Goal: Information Seeking & Learning: Learn about a topic

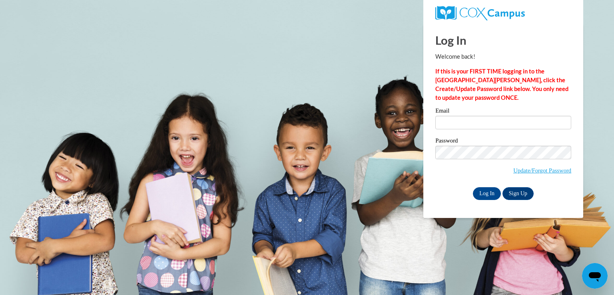
click at [481, 121] on input "Email" at bounding box center [503, 123] width 136 height 14
type input "jkennedy@holyfamily.dbq.pvt.k12.ia.us"
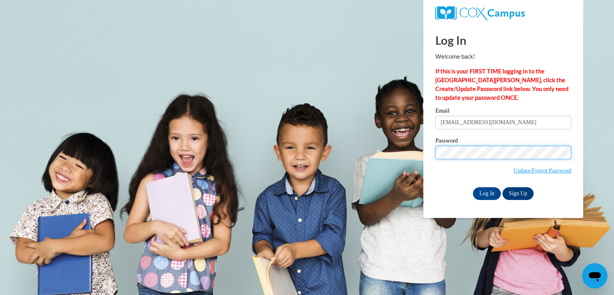
click at [473, 187] on input "Log In" at bounding box center [487, 193] width 28 height 13
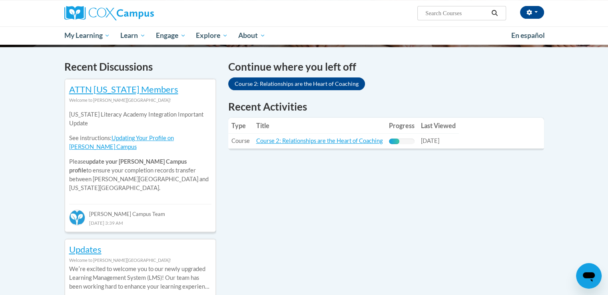
scroll to position [240, 0]
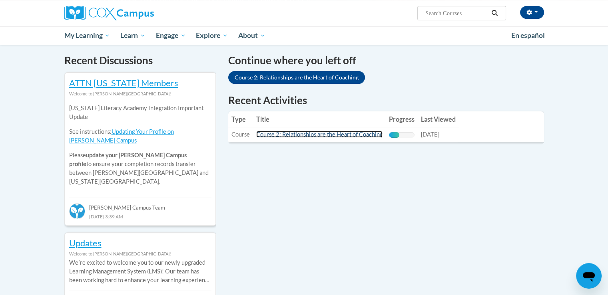
click at [320, 132] on link "Course 2: Relationships are the Heart of Coaching" at bounding box center [319, 134] width 126 height 7
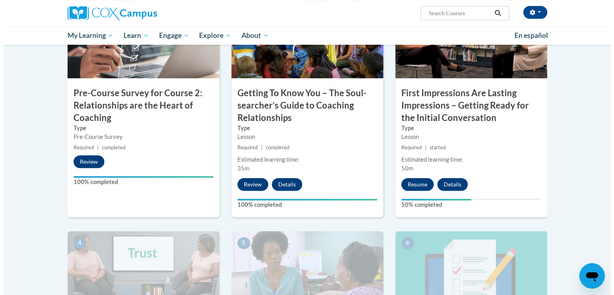
scroll to position [240, 0]
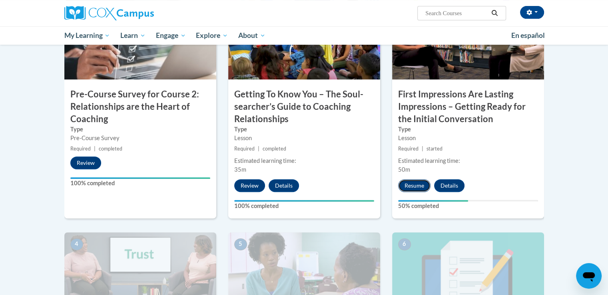
click at [412, 187] on button "Resume" at bounding box center [414, 185] width 32 height 13
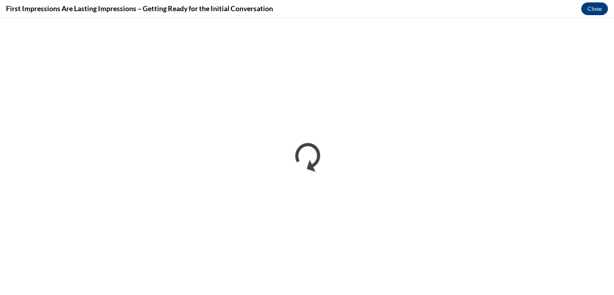
scroll to position [0, 0]
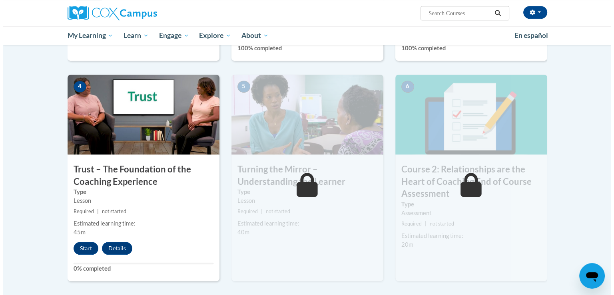
scroll to position [439, 0]
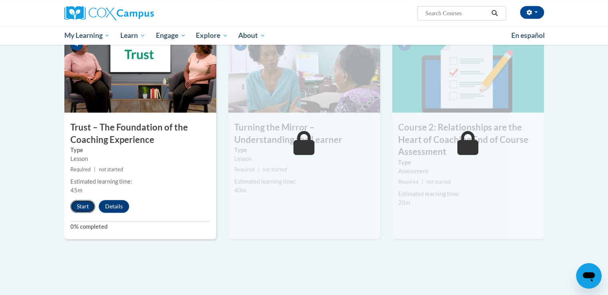
click at [85, 208] on button "Start" at bounding box center [82, 206] width 25 height 13
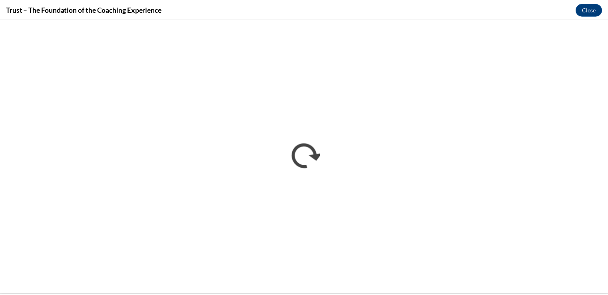
scroll to position [0, 0]
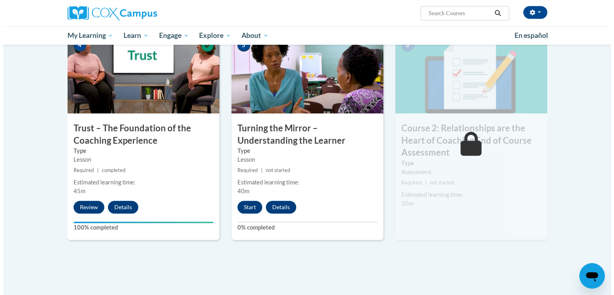
scroll to position [439, 0]
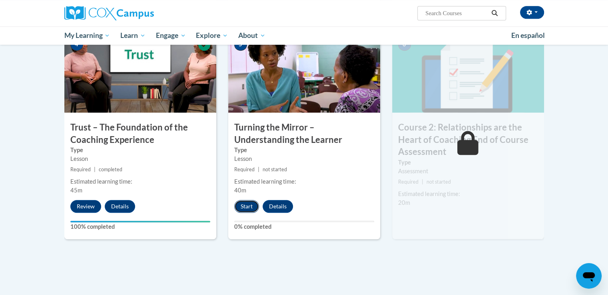
click at [245, 207] on button "Start" at bounding box center [246, 206] width 25 height 13
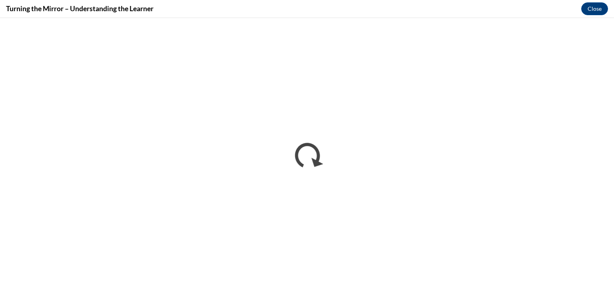
scroll to position [0, 0]
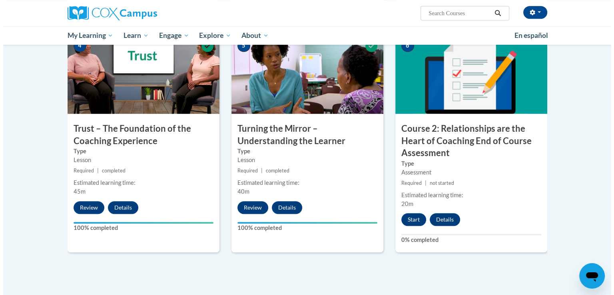
scroll to position [439, 0]
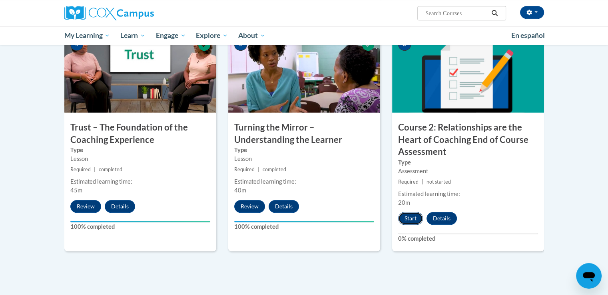
click at [410, 222] on button "Start" at bounding box center [410, 218] width 25 height 13
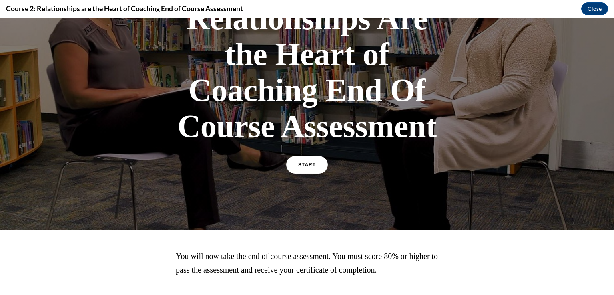
scroll to position [80, 0]
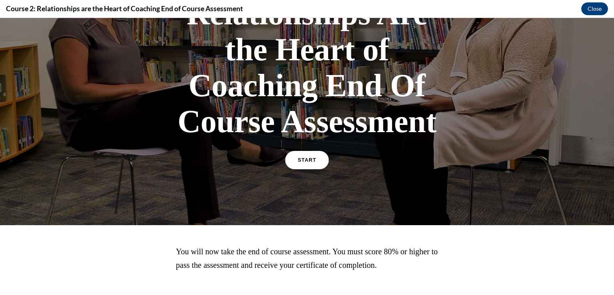
click at [305, 153] on link "START" at bounding box center [307, 160] width 44 height 18
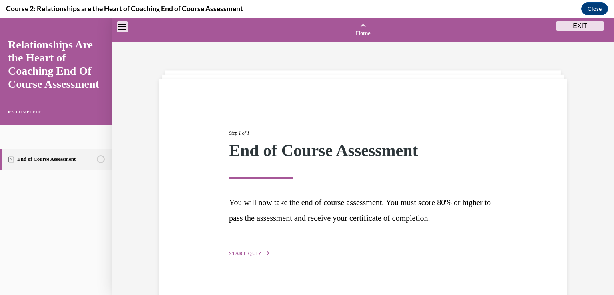
scroll to position [25, 0]
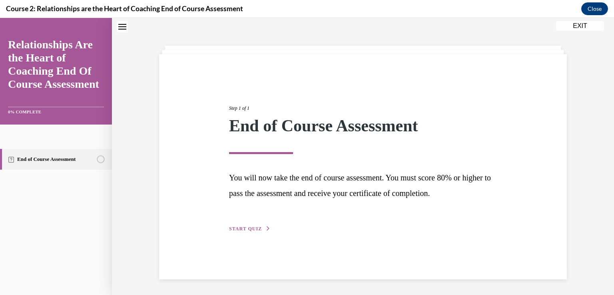
click at [240, 225] on button "START QUIZ" at bounding box center [250, 228] width 42 height 7
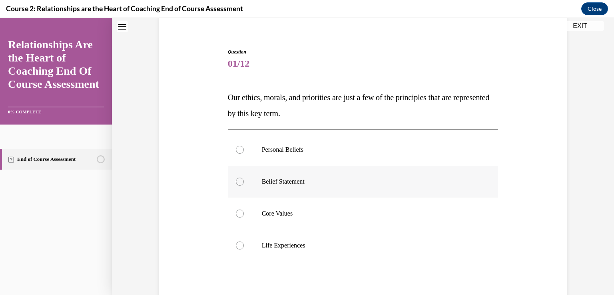
scroll to position [105, 0]
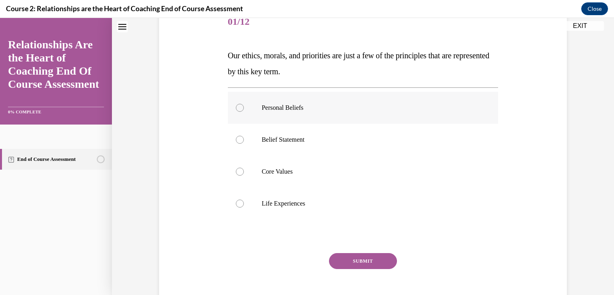
click at [287, 117] on label "Personal Beliefs" at bounding box center [363, 108] width 270 height 32
click at [244, 112] on input "Personal Beliefs" at bounding box center [240, 108] width 8 height 8
radio input "true"
click at [351, 279] on div "SUBMIT" at bounding box center [363, 273] width 270 height 40
click at [356, 265] on button "SUBMIT" at bounding box center [363, 261] width 68 height 16
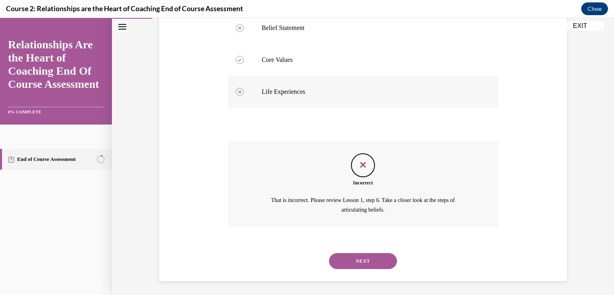
scroll to position [218, 0]
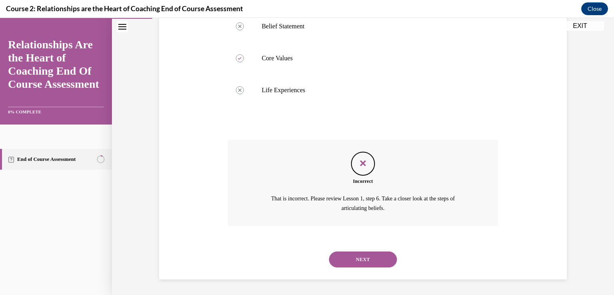
click at [363, 254] on button "NEXT" at bounding box center [363, 260] width 68 height 16
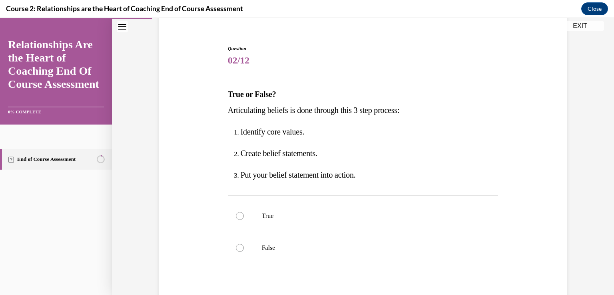
scroll to position [80, 0]
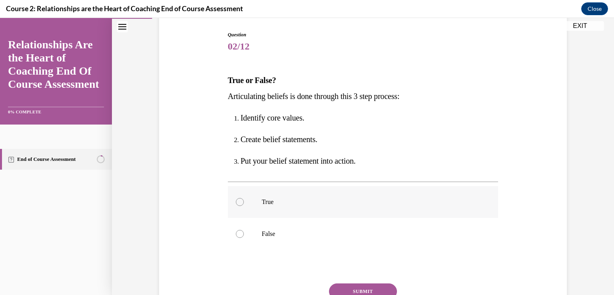
click at [262, 202] on p "True" at bounding box center [370, 202] width 217 height 8
click at [244, 202] on input "True" at bounding box center [240, 202] width 8 height 8
radio input "true"
click at [364, 294] on button "SUBMIT" at bounding box center [363, 292] width 68 height 16
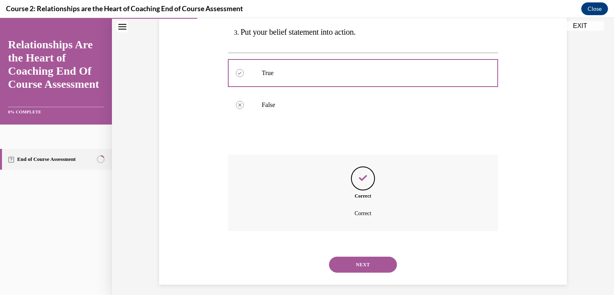
scroll to position [214, 0]
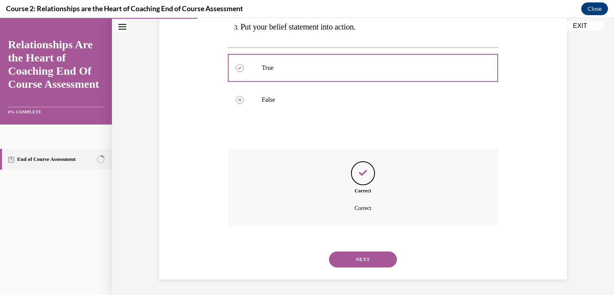
click at [345, 264] on button "NEXT" at bounding box center [363, 260] width 68 height 16
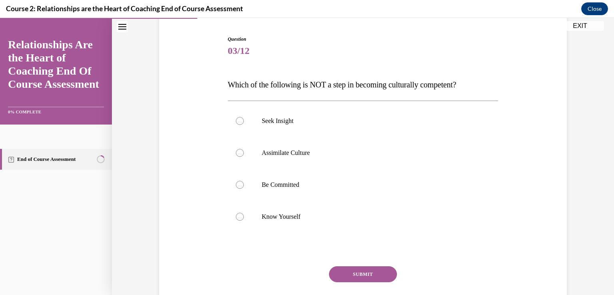
scroll to position [77, 0]
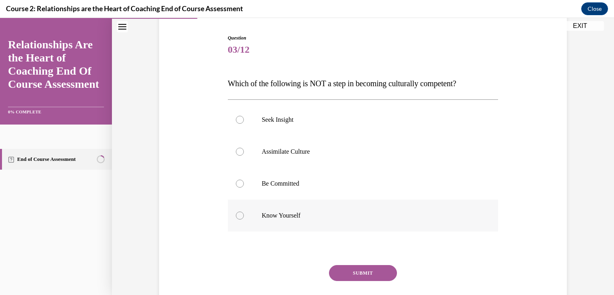
click at [298, 210] on label "Know Yourself" at bounding box center [363, 216] width 270 height 32
click at [244, 212] on input "Know Yourself" at bounding box center [240, 216] width 8 height 8
radio input "true"
click at [288, 157] on label "Assimilate Culture" at bounding box center [363, 152] width 270 height 32
click at [244, 156] on input "Assimilate Culture" at bounding box center [240, 152] width 8 height 8
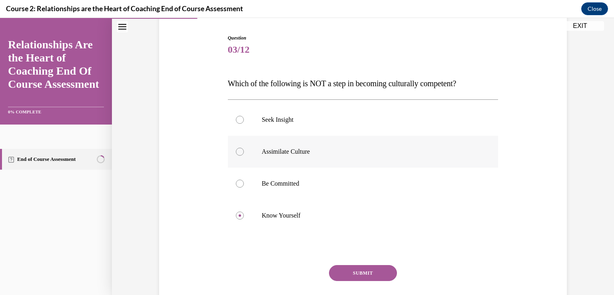
radio input "true"
click at [353, 280] on button "SUBMIT" at bounding box center [363, 273] width 68 height 16
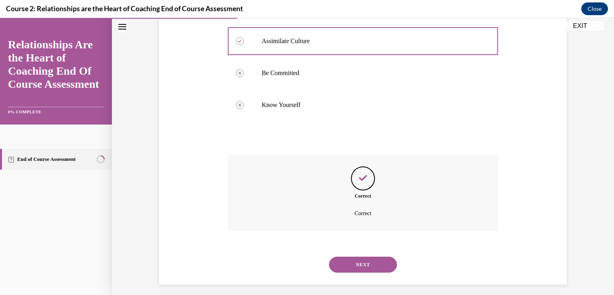
scroll to position [193, 0]
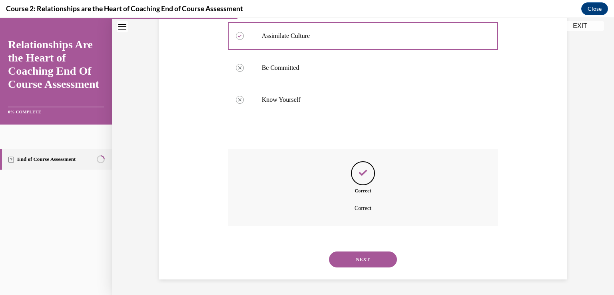
click at [350, 259] on button "NEXT" at bounding box center [363, 260] width 68 height 16
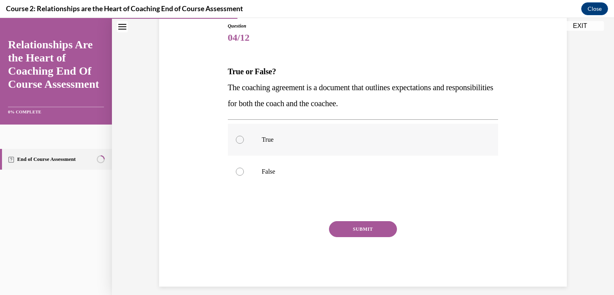
click at [364, 136] on p "True" at bounding box center [370, 140] width 217 height 8
click at [244, 136] on input "True" at bounding box center [240, 140] width 8 height 8
radio input "true"
click at [358, 224] on button "SUBMIT" at bounding box center [363, 229] width 68 height 16
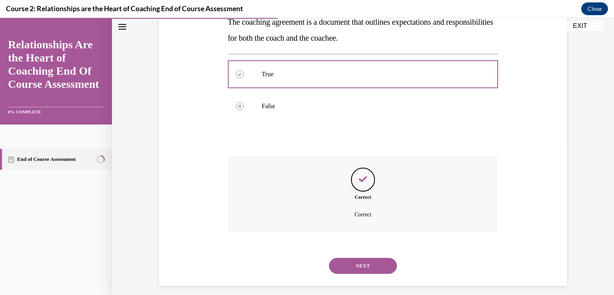
scroll to position [161, 0]
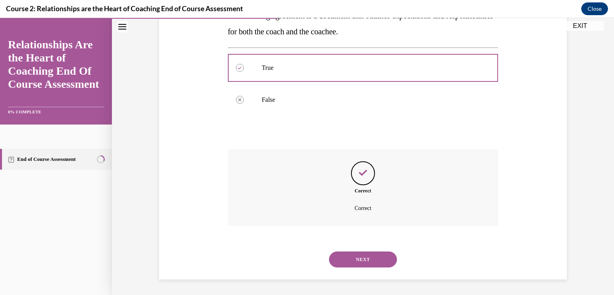
click at [368, 258] on button "NEXT" at bounding box center [363, 260] width 68 height 16
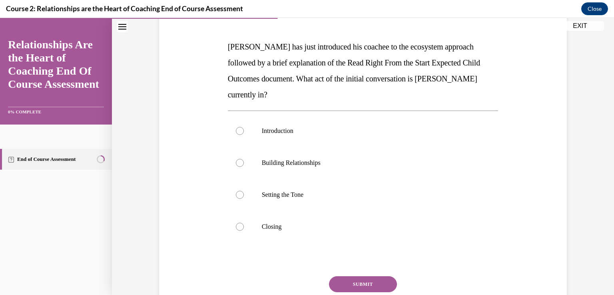
scroll to position [116, 0]
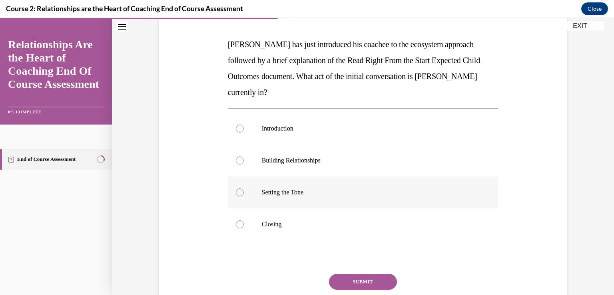
click at [305, 189] on p "Setting the Tone" at bounding box center [370, 193] width 217 height 8
click at [244, 189] on input "Setting the Tone" at bounding box center [240, 193] width 8 height 8
radio input "true"
click at [331, 274] on button "SUBMIT" at bounding box center [363, 282] width 68 height 16
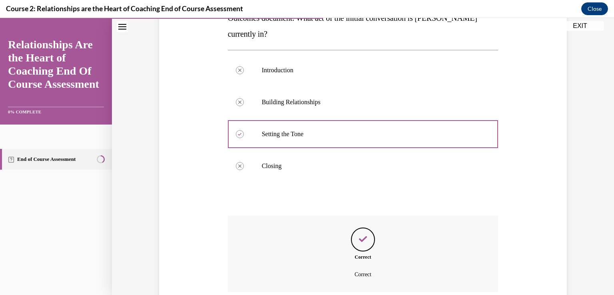
scroll to position [225, 0]
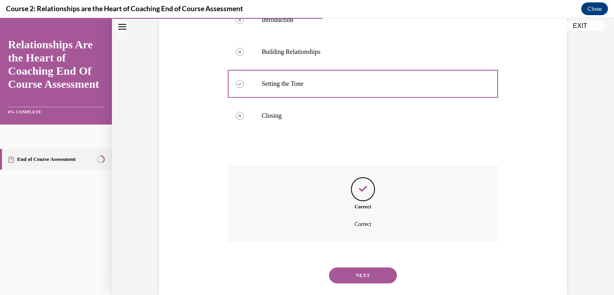
click at [342, 268] on button "NEXT" at bounding box center [363, 276] width 68 height 16
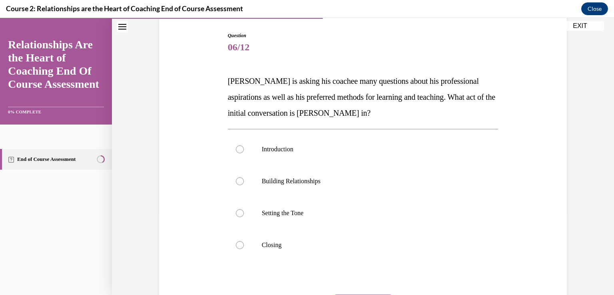
scroll to position [78, 0]
click at [298, 190] on label "Building Relationships" at bounding box center [363, 182] width 270 height 32
click at [244, 186] on input "Building Relationships" at bounding box center [240, 182] width 8 height 8
radio input "true"
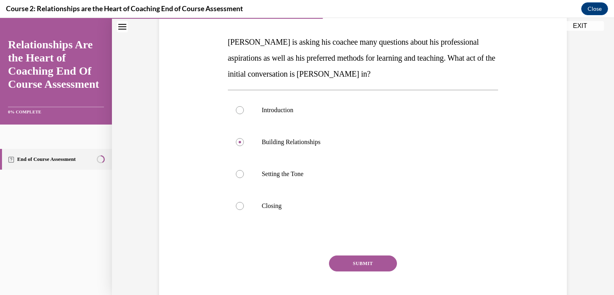
click at [356, 259] on button "SUBMIT" at bounding box center [363, 264] width 68 height 16
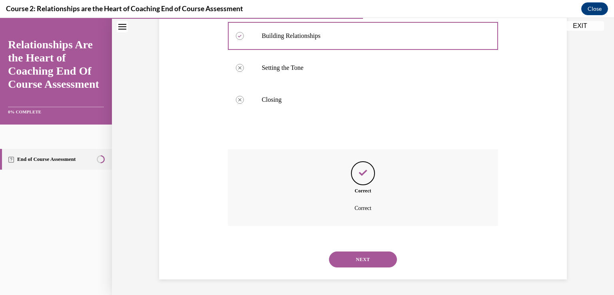
click at [367, 267] on button "NEXT" at bounding box center [363, 260] width 68 height 16
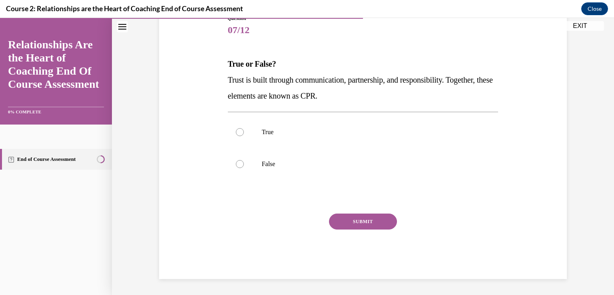
scroll to position [89, 0]
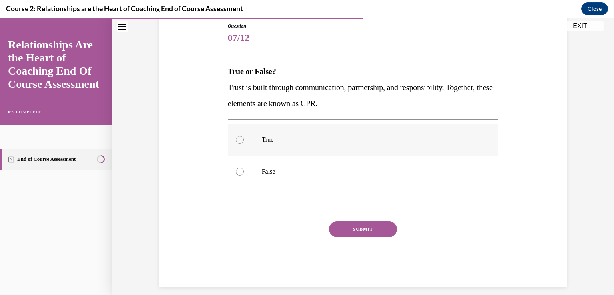
click at [343, 147] on label "True" at bounding box center [363, 140] width 270 height 32
click at [244, 144] on input "True" at bounding box center [240, 140] width 8 height 8
radio input "true"
click at [366, 226] on button "SUBMIT" at bounding box center [363, 229] width 68 height 16
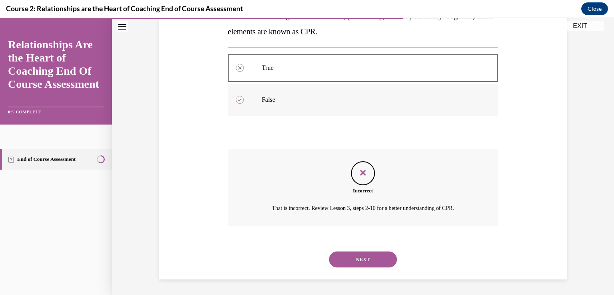
scroll to position [81, 0]
click at [369, 257] on button "NEXT" at bounding box center [363, 260] width 68 height 16
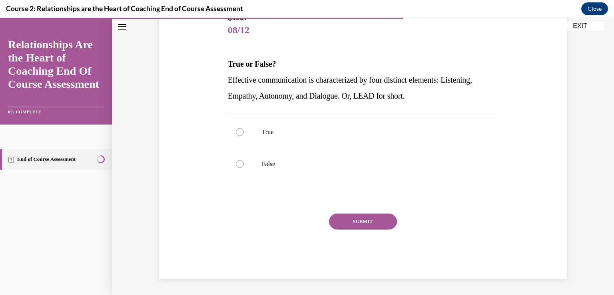
scroll to position [89, 0]
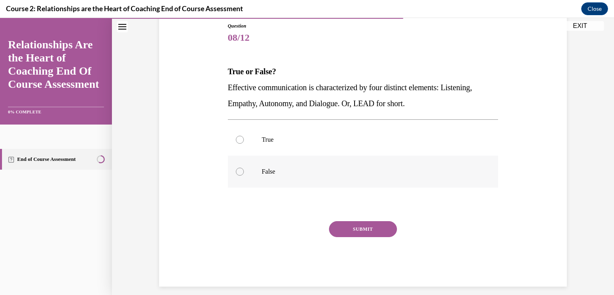
click at [262, 173] on p "False" at bounding box center [370, 172] width 217 height 8
click at [244, 173] on input "False" at bounding box center [240, 172] width 8 height 8
radio input "true"
click at [342, 227] on button "SUBMIT" at bounding box center [363, 229] width 68 height 16
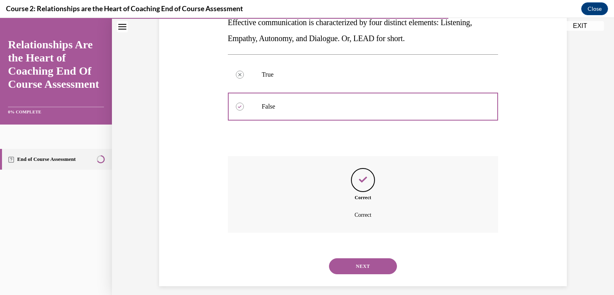
scroll to position [161, 0]
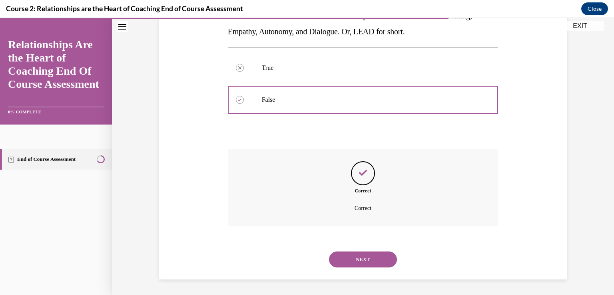
click at [344, 254] on button "NEXT" at bounding box center [363, 260] width 68 height 16
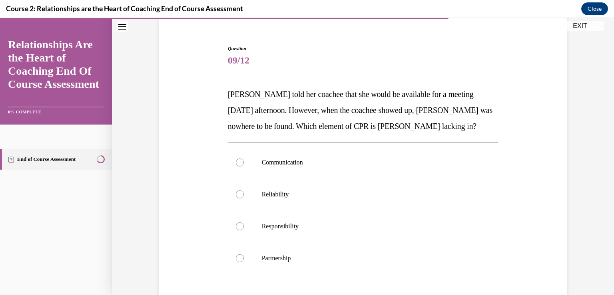
scroll to position [80, 0]
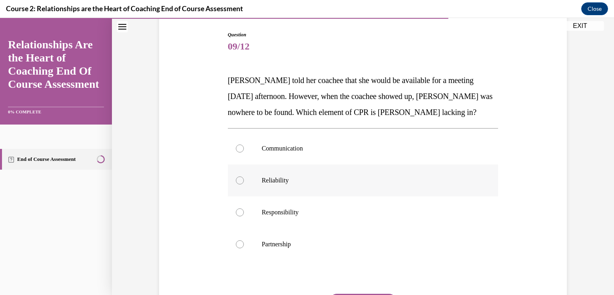
click at [273, 168] on label "Reliability" at bounding box center [363, 181] width 270 height 32
click at [244, 177] on input "Reliability" at bounding box center [240, 181] width 8 height 8
radio input "true"
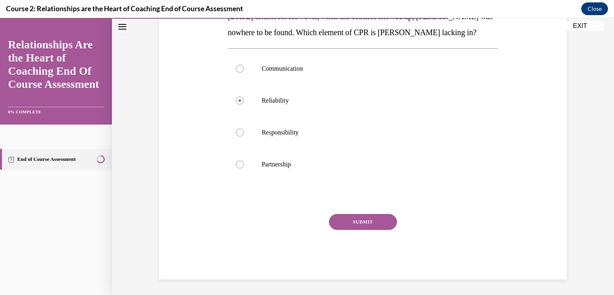
click at [360, 221] on button "SUBMIT" at bounding box center [363, 222] width 68 height 16
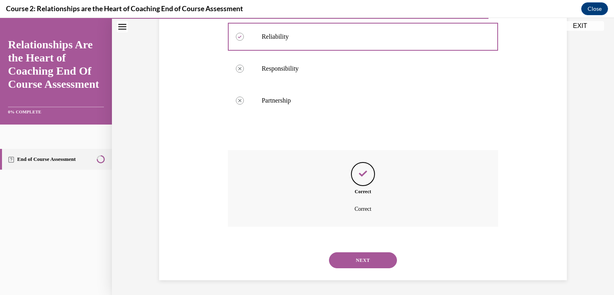
scroll to position [225, 0]
click at [346, 263] on button "NEXT" at bounding box center [363, 260] width 68 height 16
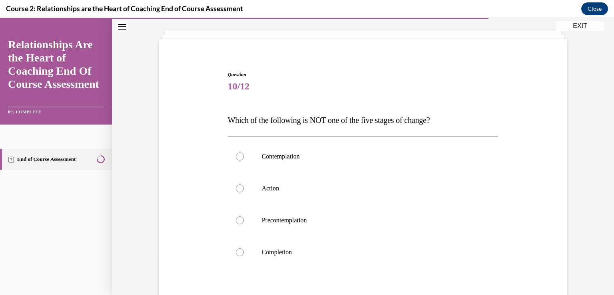
scroll to position [80, 0]
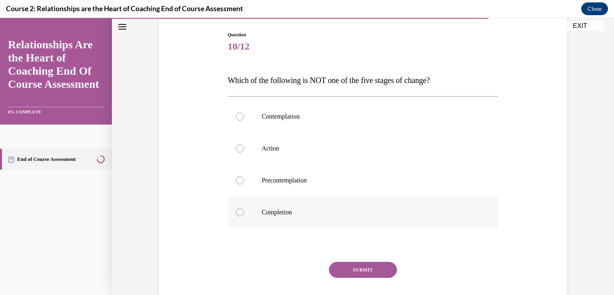
click at [282, 217] on label "Completion" at bounding box center [363, 213] width 270 height 32
click at [244, 217] on input "Completion" at bounding box center [240, 213] width 8 height 8
radio input "true"
click at [352, 274] on button "SUBMIT" at bounding box center [363, 270] width 68 height 16
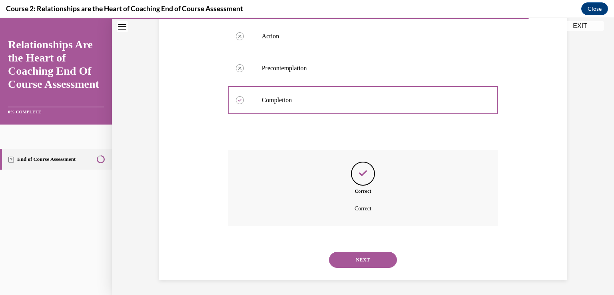
scroll to position [193, 0]
click at [356, 263] on button "NEXT" at bounding box center [363, 260] width 68 height 16
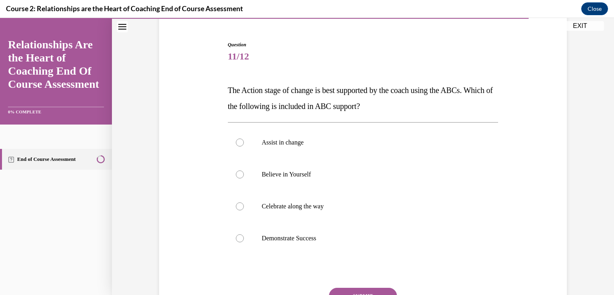
scroll to position [80, 0]
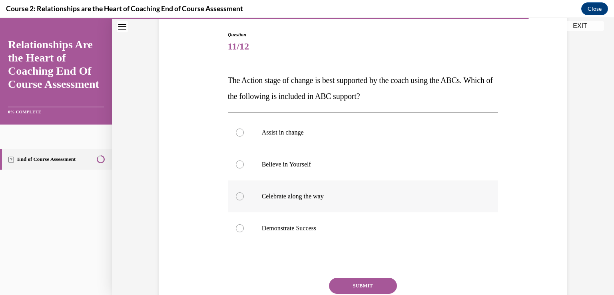
click at [276, 189] on label "Celebrate along the way" at bounding box center [363, 197] width 270 height 32
click at [244, 193] on input "Celebrate along the way" at bounding box center [240, 197] width 8 height 8
radio input "true"
click at [359, 289] on button "SUBMIT" at bounding box center [363, 286] width 68 height 16
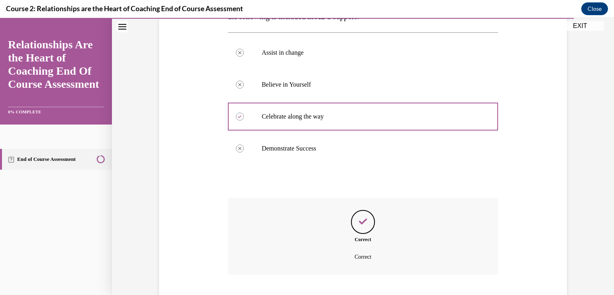
scroll to position [209, 0]
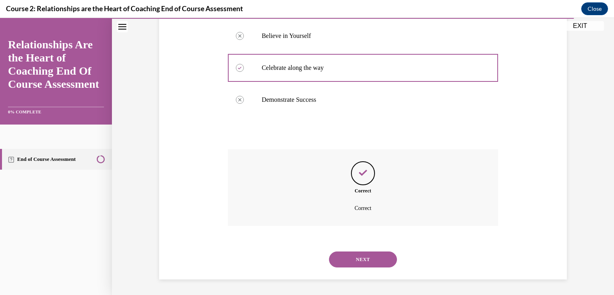
click at [336, 262] on button "NEXT" at bounding box center [363, 260] width 68 height 16
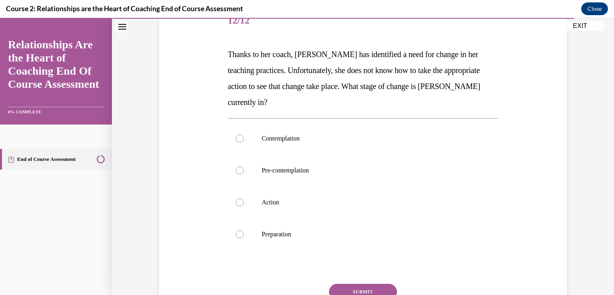
scroll to position [120, 0]
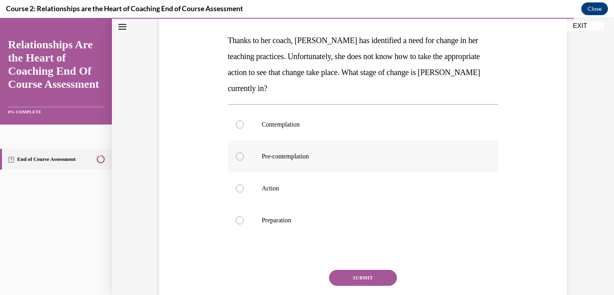
click at [269, 153] on p "Pre-contemplation" at bounding box center [370, 157] width 217 height 8
click at [244, 153] on input "Pre-contemplation" at bounding box center [240, 157] width 8 height 8
radio input "true"
click at [271, 123] on p "Contemplation" at bounding box center [370, 125] width 217 height 8
click at [244, 123] on input "Contemplation" at bounding box center [240, 125] width 8 height 8
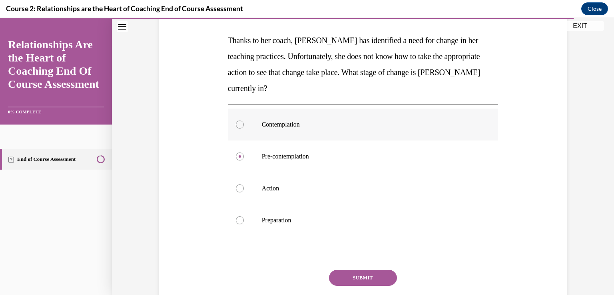
radio input "true"
click at [354, 278] on button "SUBMIT" at bounding box center [363, 278] width 68 height 16
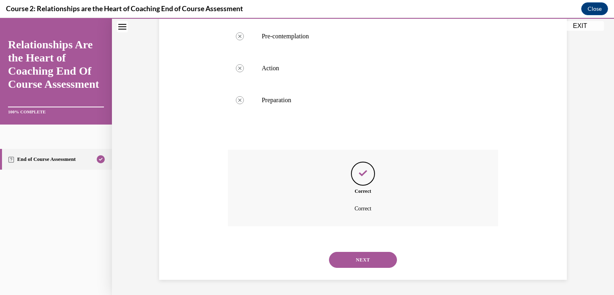
scroll to position [241, 0]
click at [348, 264] on button "NEXT" at bounding box center [363, 260] width 68 height 16
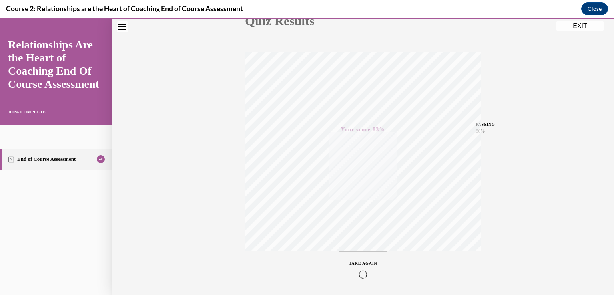
scroll to position [132, 0]
click at [577, 27] on button "EXIT" at bounding box center [580, 26] width 48 height 10
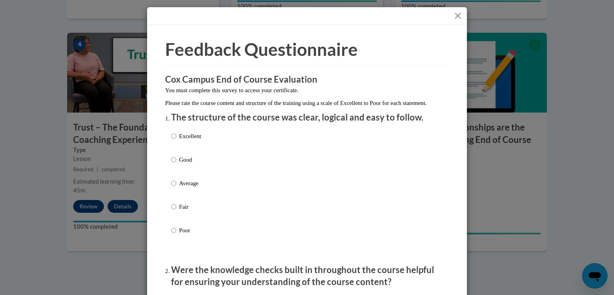
click at [179, 141] on p "Excellent" at bounding box center [190, 136] width 22 height 9
click at [176, 141] on input "Excellent" at bounding box center [173, 136] width 5 height 9
radio input "true"
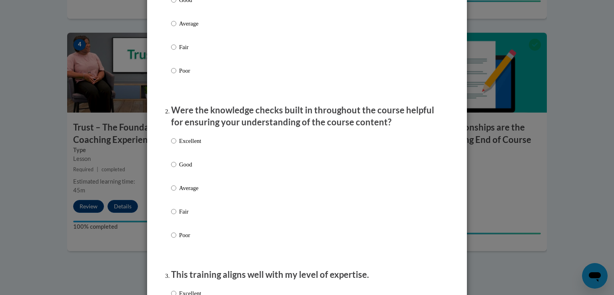
click at [180, 145] on p "Excellent" at bounding box center [190, 141] width 22 height 9
click at [176, 145] on input "Excellent" at bounding box center [173, 141] width 5 height 9
radio input "true"
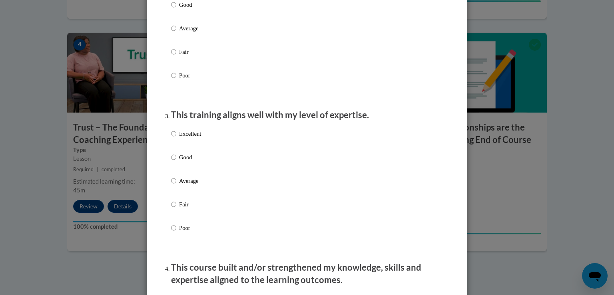
click at [181, 138] on p "Excellent" at bounding box center [190, 133] width 22 height 9
click at [176, 138] on input "Excellent" at bounding box center [173, 133] width 5 height 9
radio input "true"
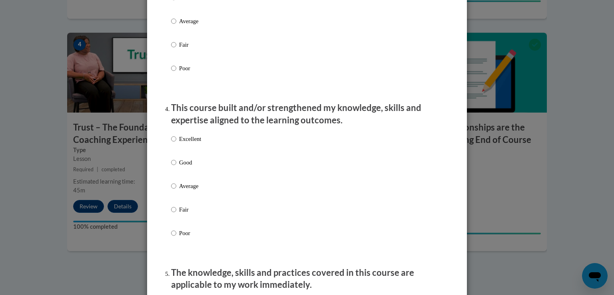
click at [181, 143] on p "Excellent" at bounding box center [190, 139] width 22 height 9
click at [176, 143] on input "Excellent" at bounding box center [173, 139] width 5 height 9
radio input "true"
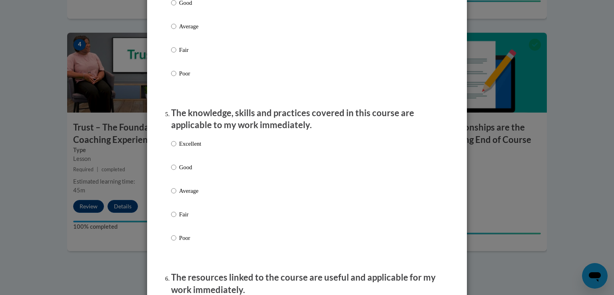
click at [181, 148] on p "Excellent" at bounding box center [190, 143] width 22 height 9
click at [176, 148] on input "Excellent" at bounding box center [173, 143] width 5 height 9
radio input "true"
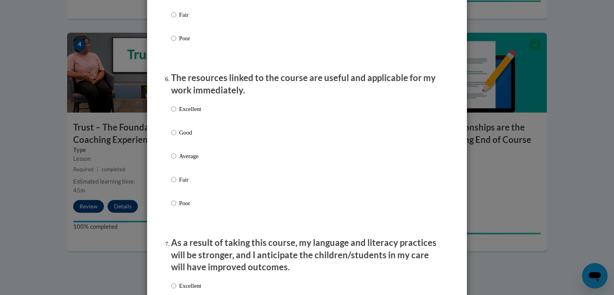
click at [181, 122] on label "Excellent" at bounding box center [186, 116] width 30 height 22
click at [176, 113] on input "Excellent" at bounding box center [173, 109] width 5 height 9
radio input "true"
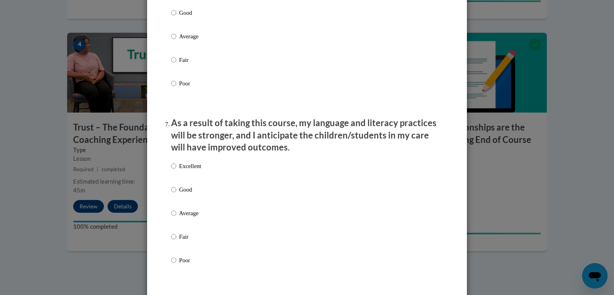
click at [190, 171] on p "Excellent" at bounding box center [190, 166] width 22 height 9
click at [176, 171] on input "Excellent" at bounding box center [173, 166] width 5 height 9
radio input "true"
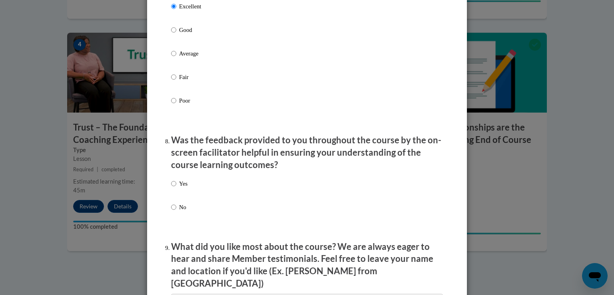
click at [179, 188] on p "Yes" at bounding box center [183, 183] width 8 height 9
click at [176, 188] on input "Yes" at bounding box center [173, 183] width 5 height 9
radio input "true"
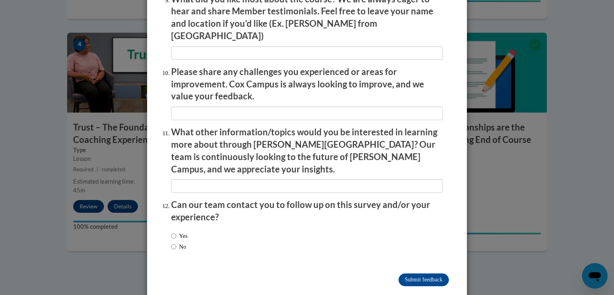
scroll to position [1368, 0]
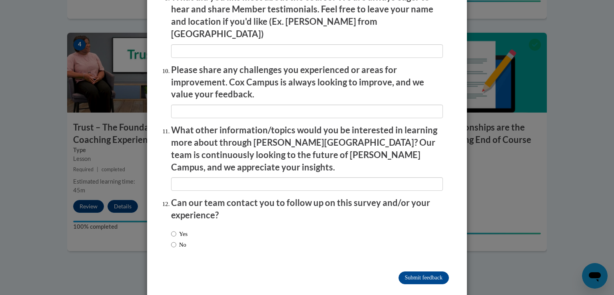
click at [178, 241] on label "No" at bounding box center [178, 245] width 15 height 9
click at [176, 241] on input "No" at bounding box center [173, 245] width 5 height 9
radio input "true"
click at [408, 272] on input "Submit feedback" at bounding box center [423, 278] width 50 height 13
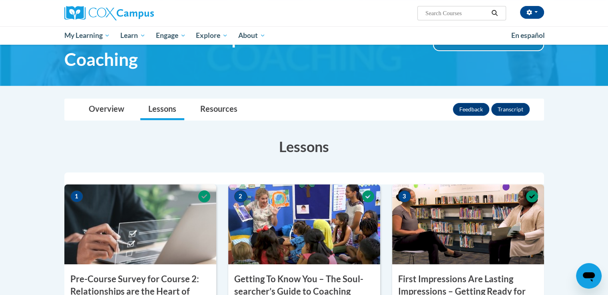
scroll to position [0, 0]
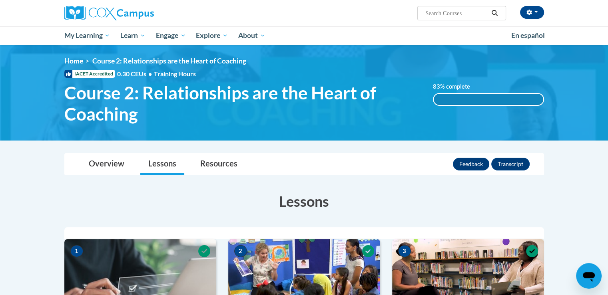
paste input "Relationships are the heart of coaching"
type input "Relationships are the heart of coaching"
click at [500, 12] on button "Search" at bounding box center [494, 13] width 12 height 10
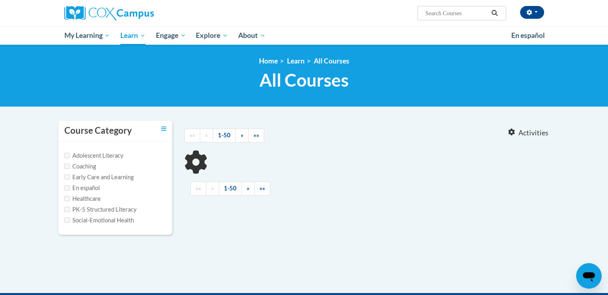
type input "Relationships are the heart of coaching"
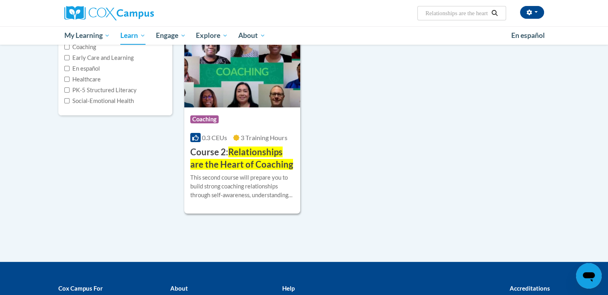
scroll to position [120, 0]
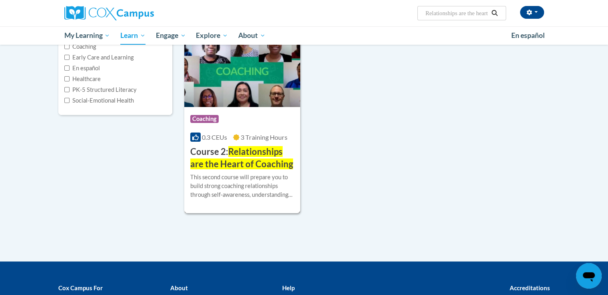
click at [248, 119] on div "Course Category: Coaching" at bounding box center [242, 120] width 104 height 18
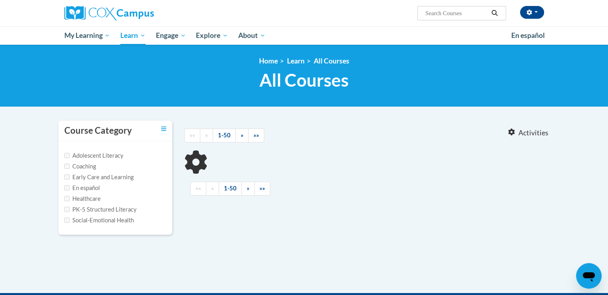
type input "The Rollins coaching process"
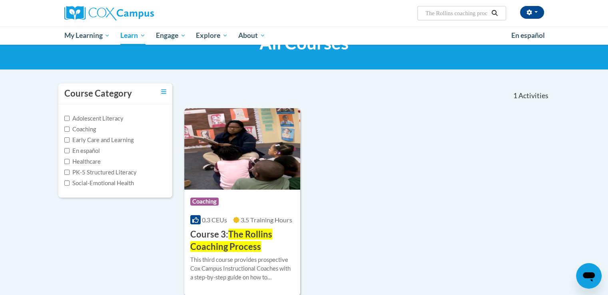
scroll to position [80, 0]
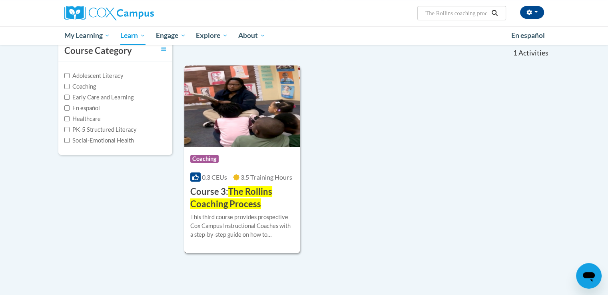
click at [255, 205] on span "The Rollins Coaching Process" at bounding box center [231, 197] width 82 height 23
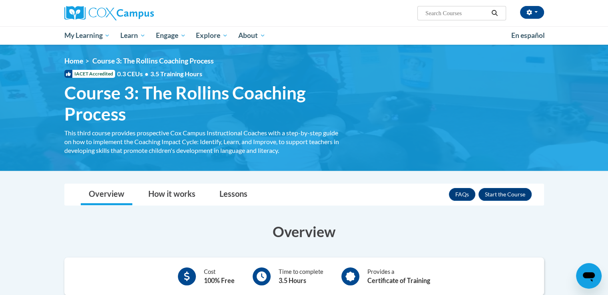
click at [507, 201] on div "FAQs Enroll" at bounding box center [490, 194] width 83 height 21
click at [505, 197] on button "Enroll" at bounding box center [504, 194] width 53 height 13
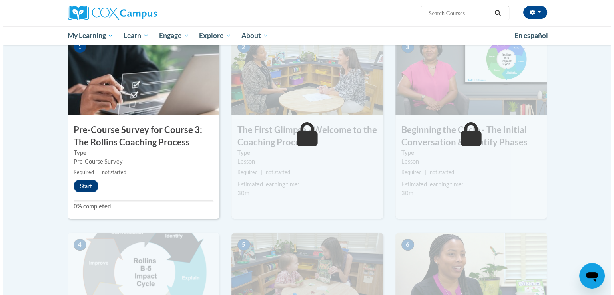
scroll to position [200, 0]
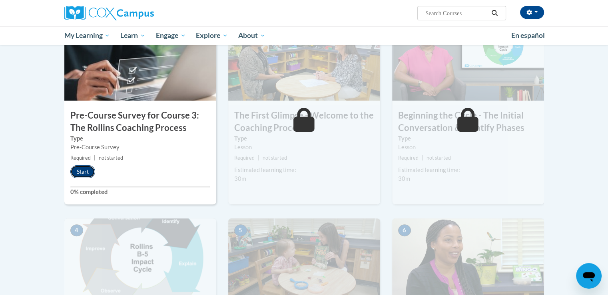
click at [77, 173] on button "Start" at bounding box center [82, 171] width 25 height 13
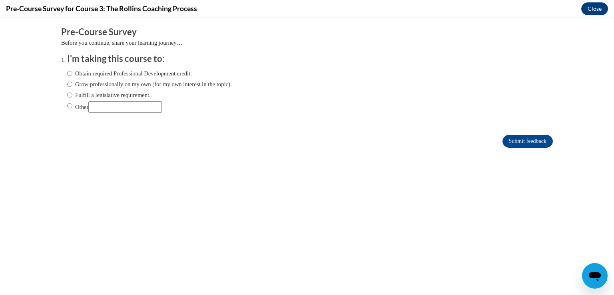
scroll to position [0, 0]
click at [100, 74] on label "Obtain required Professional Development credit." at bounding box center [129, 73] width 125 height 9
click at [72, 74] on input "Obtain required Professional Development credit." at bounding box center [69, 73] width 5 height 9
radio input "true"
click at [513, 144] on input "Submit feedback" at bounding box center [527, 141] width 50 height 13
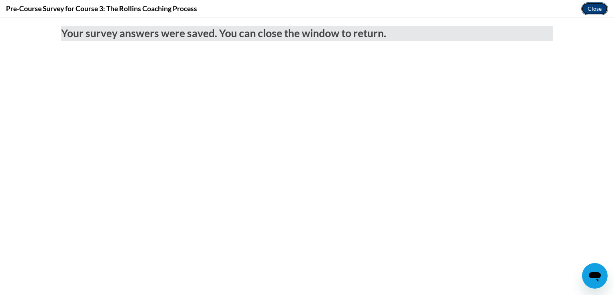
click at [587, 14] on button "Close" at bounding box center [594, 8] width 27 height 13
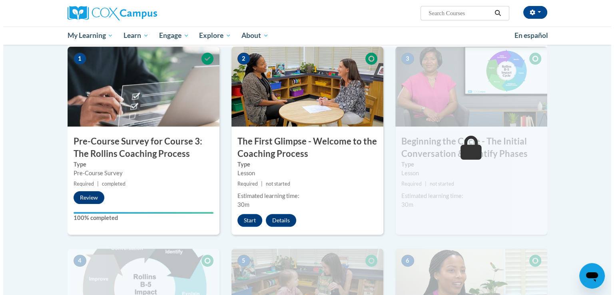
scroll to position [160, 0]
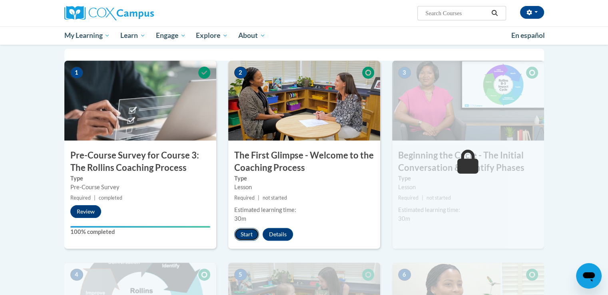
click at [247, 235] on button "Start" at bounding box center [246, 234] width 25 height 13
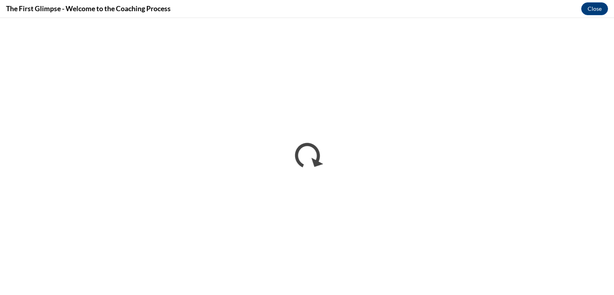
scroll to position [0, 0]
